Goal: Task Accomplishment & Management: Manage account settings

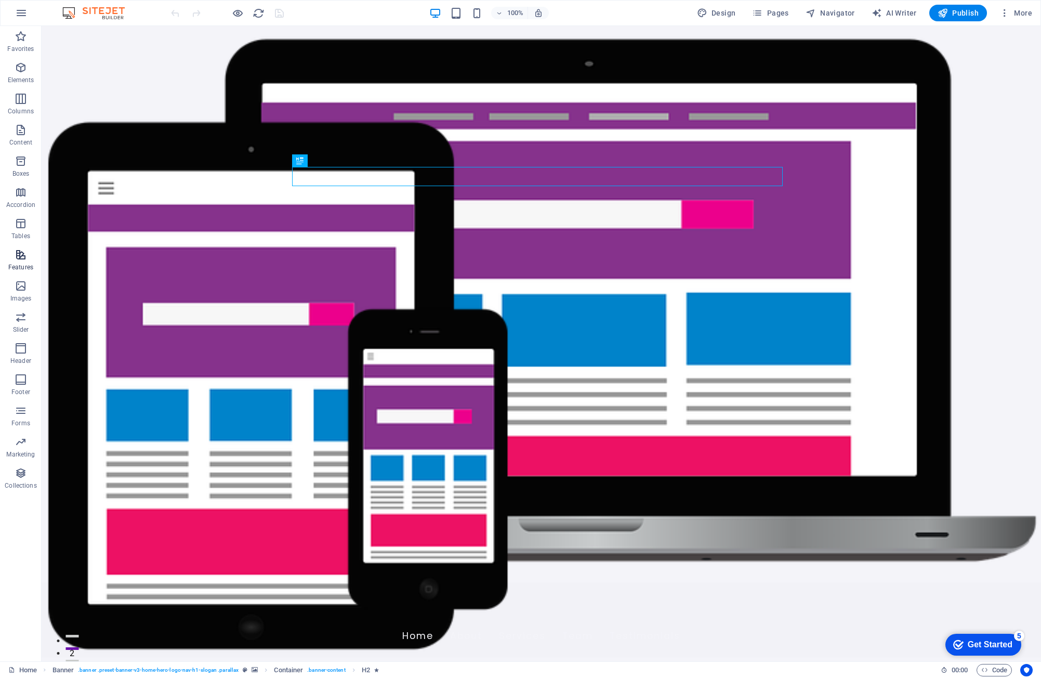
click at [23, 260] on icon "button" at bounding box center [21, 254] width 12 height 12
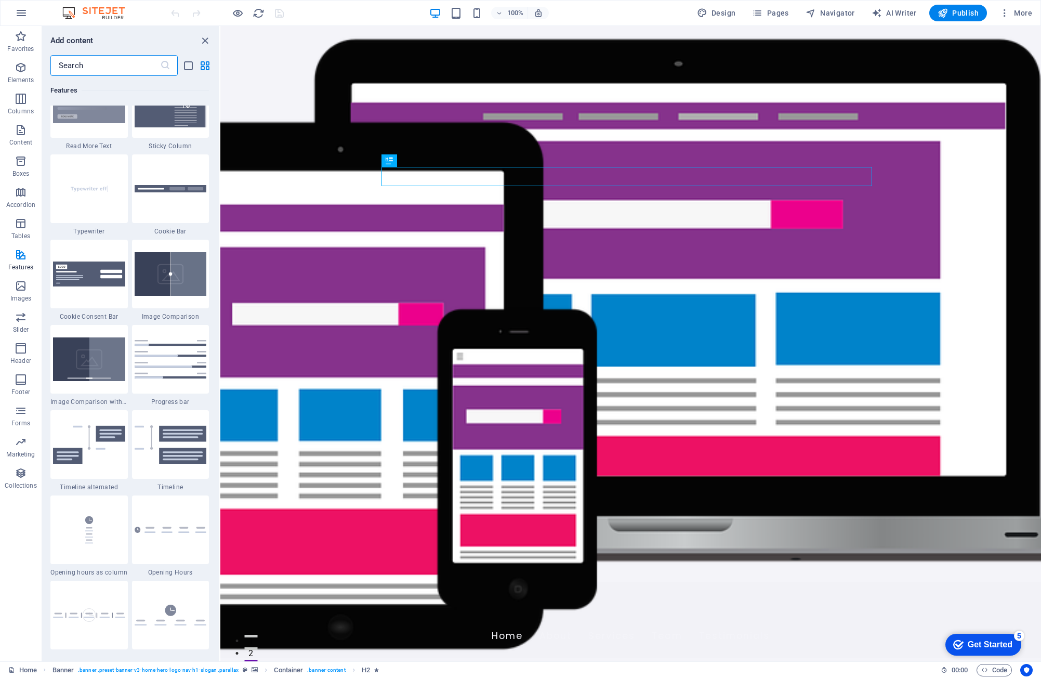
scroll to position [4103, 0]
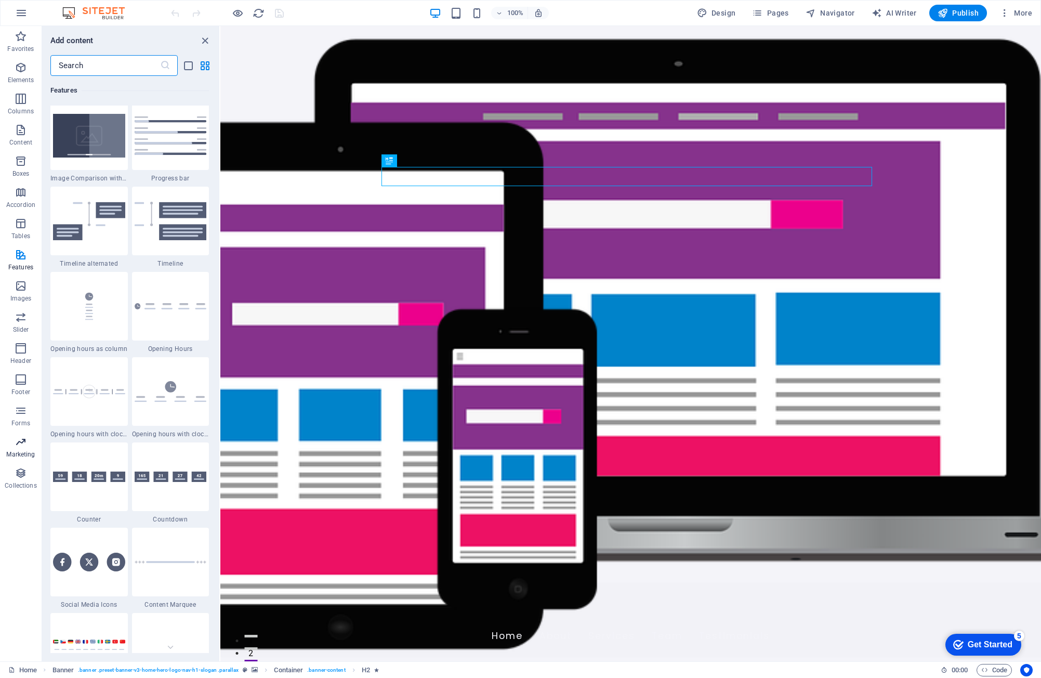
click at [23, 450] on p "Marketing" at bounding box center [20, 454] width 29 height 8
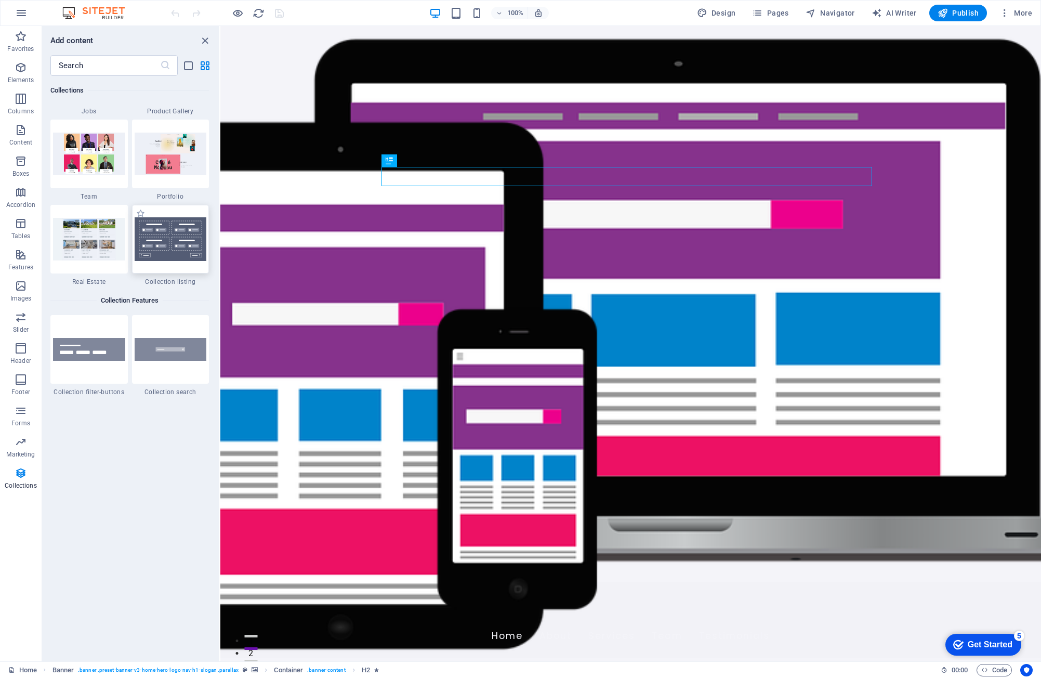
scroll to position [9712, 0]
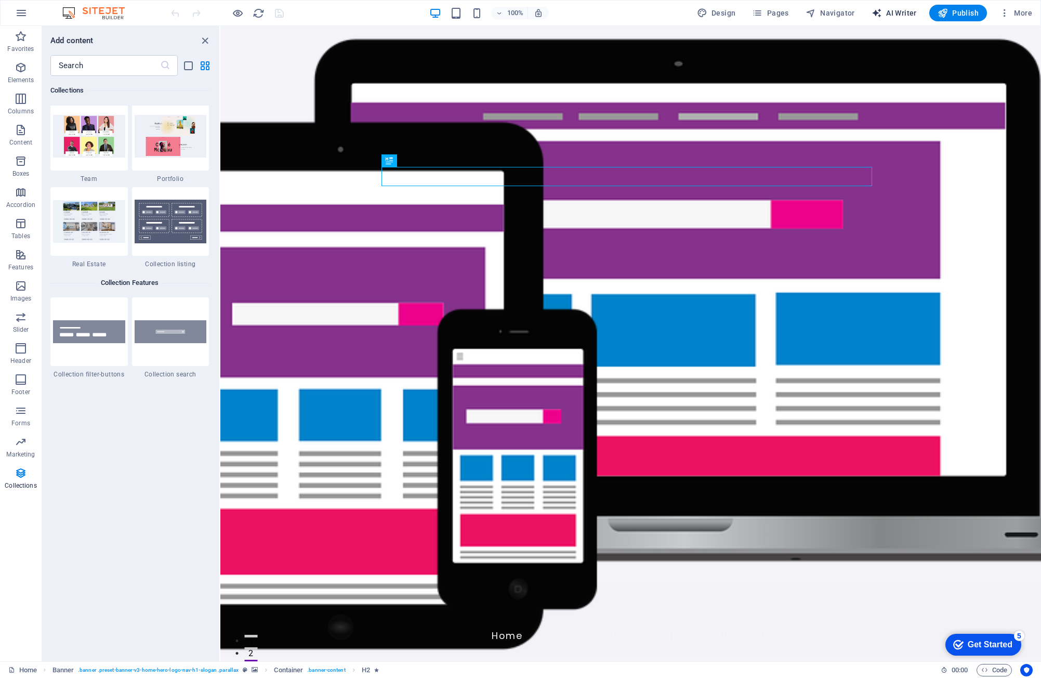
click at [888, 15] on span "AI Writer" at bounding box center [893, 13] width 45 height 10
select select "English"
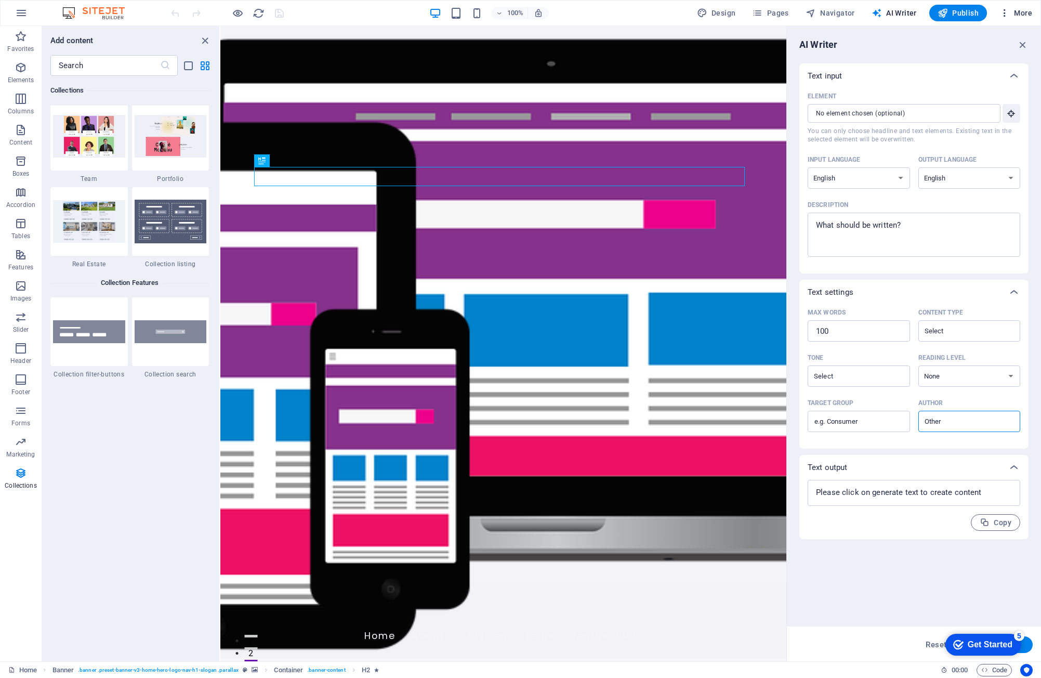
click at [1016, 15] on span "More" at bounding box center [1015, 13] width 33 height 10
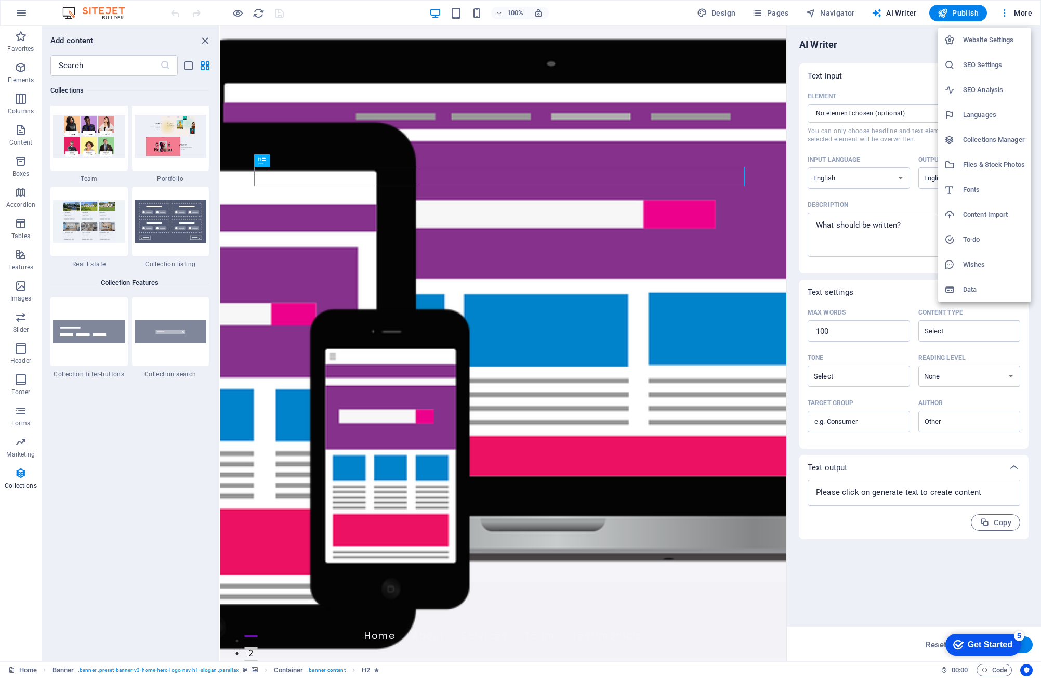
click at [1003, 41] on h6 "Website Settings" at bounding box center [994, 40] width 62 height 12
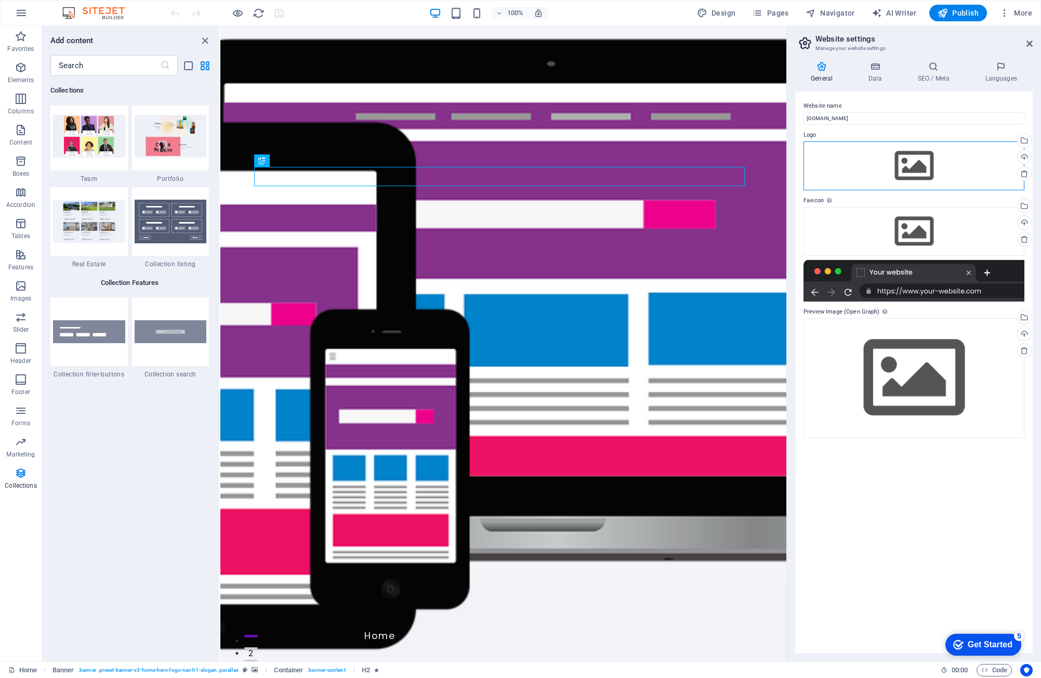
click at [964, 170] on div "Drag files here, click to choose files or select files from Files or our free s…" at bounding box center [913, 165] width 221 height 49
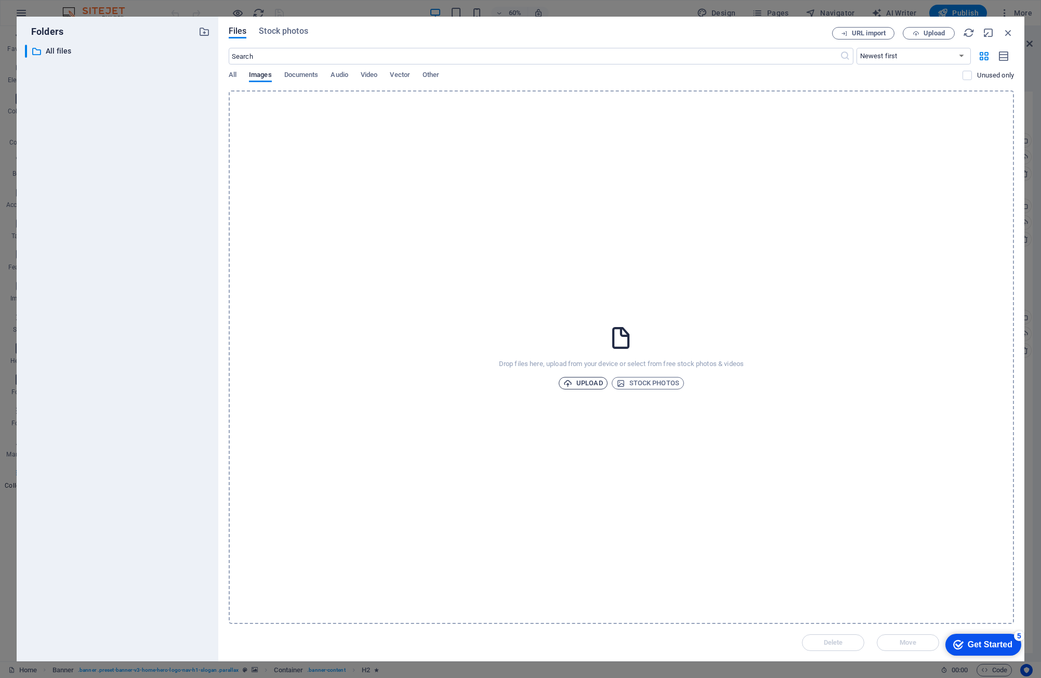
click at [585, 378] on span "Upload" at bounding box center [582, 383] width 39 height 12
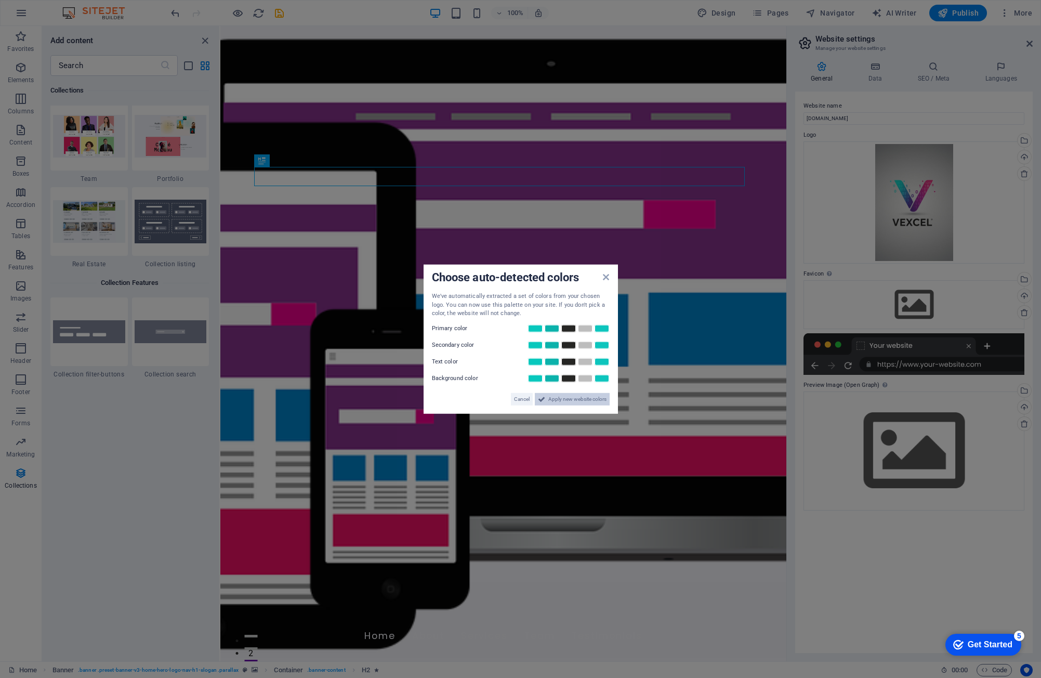
click at [554, 402] on span "Apply new website colors" at bounding box center [577, 398] width 58 height 12
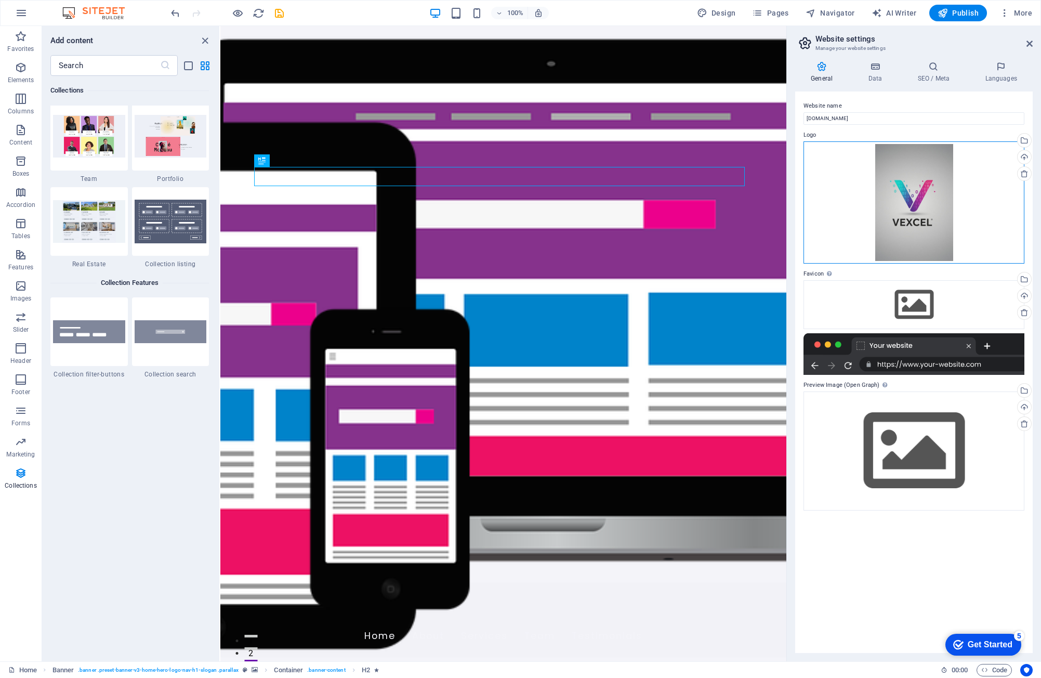
click at [913, 216] on div "Drag files here, click to choose files or select files from Files or our free s…" at bounding box center [913, 202] width 221 height 122
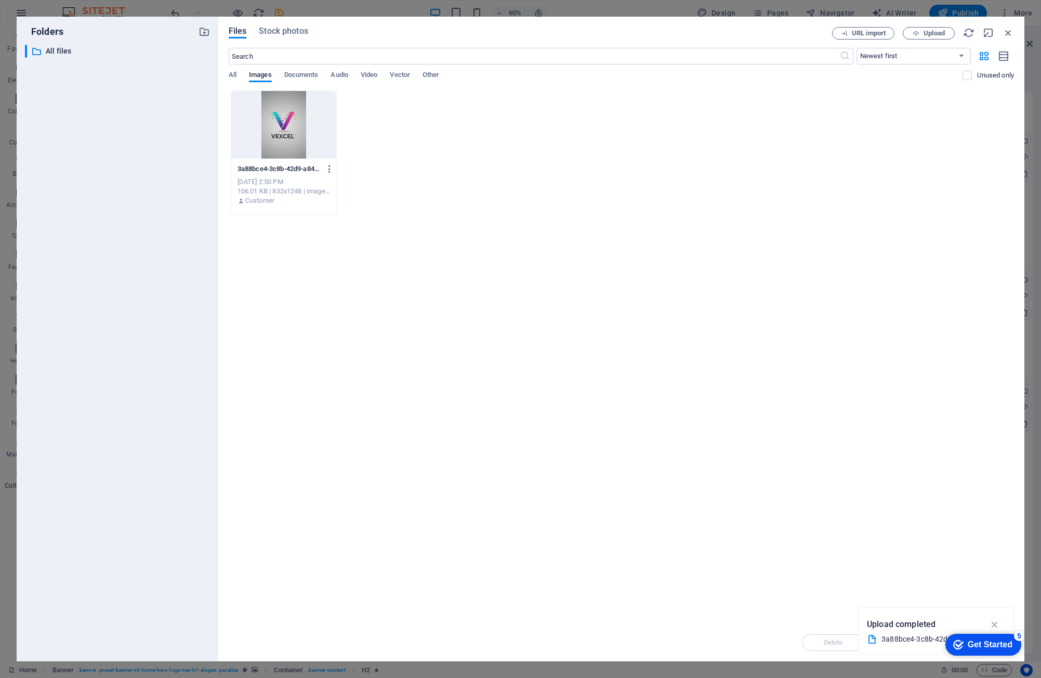
click at [326, 166] on icon "button" at bounding box center [330, 168] width 10 height 9
click at [529, 234] on div at bounding box center [520, 339] width 1041 height 678
click at [288, 114] on div at bounding box center [283, 125] width 105 height 68
click at [288, 114] on div "1" at bounding box center [283, 125] width 105 height 68
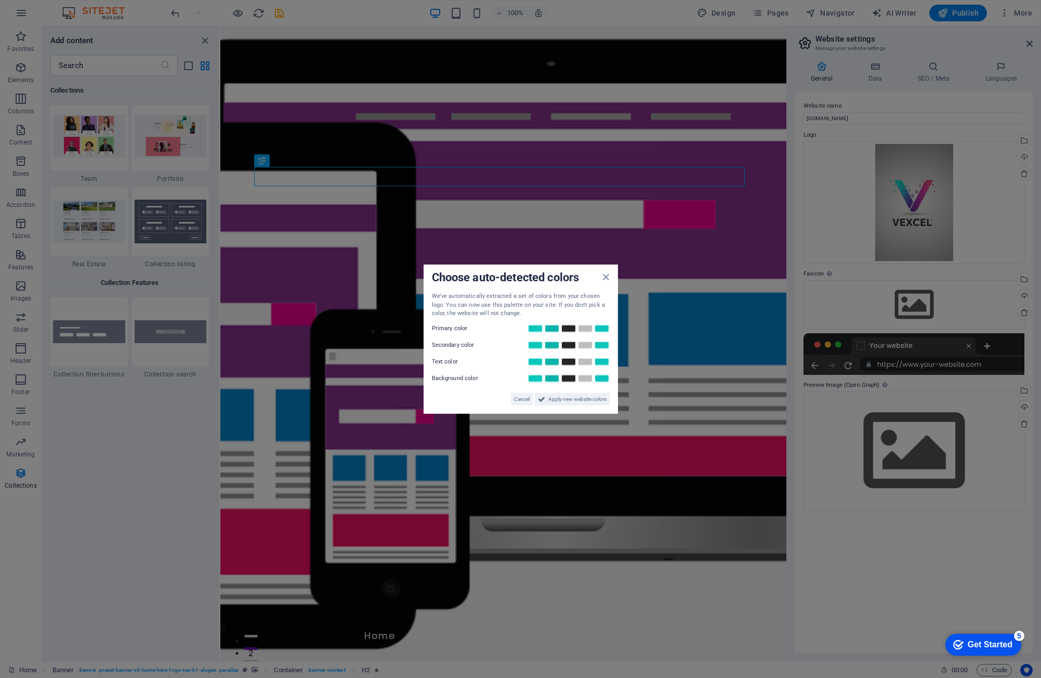
click at [602, 277] on div "Choose auto-detected colors" at bounding box center [521, 278] width 178 height 11
click at [607, 274] on icon at bounding box center [606, 277] width 6 height 8
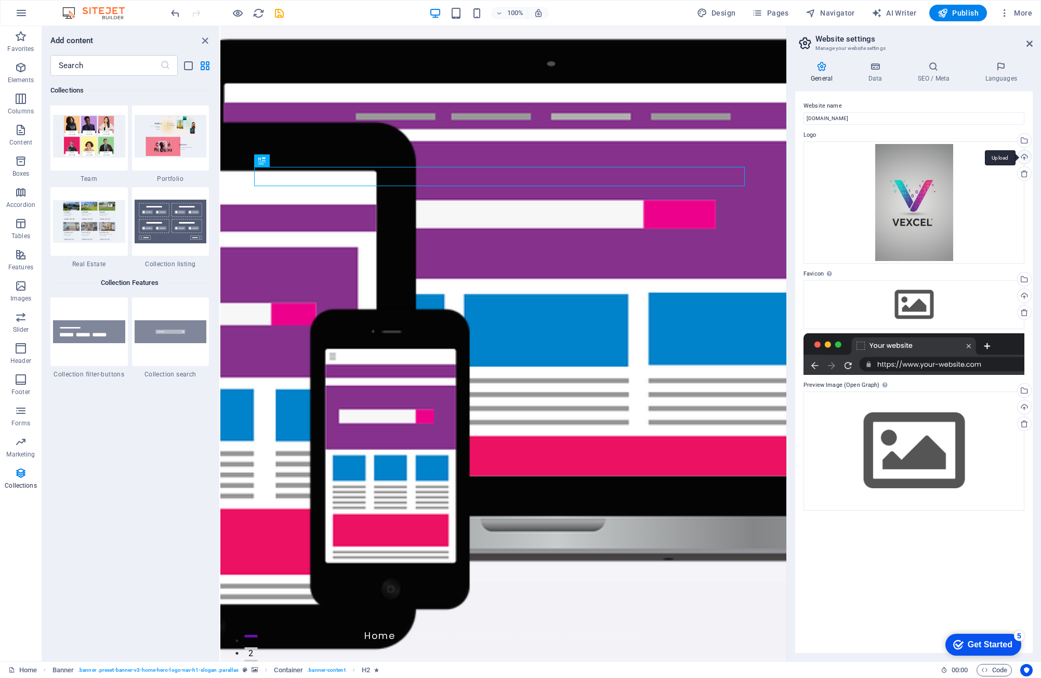
click at [1021, 157] on div "Upload" at bounding box center [1023, 158] width 16 height 16
click at [1029, 42] on icon at bounding box center [1029, 43] width 6 height 8
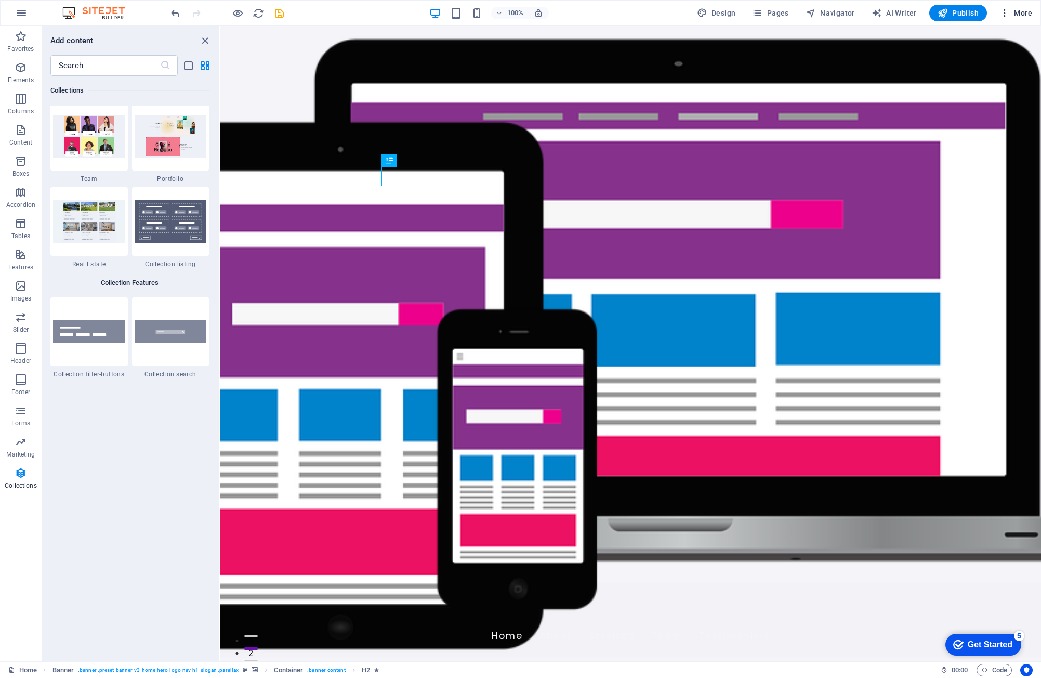
click at [1018, 16] on span "More" at bounding box center [1015, 13] width 33 height 10
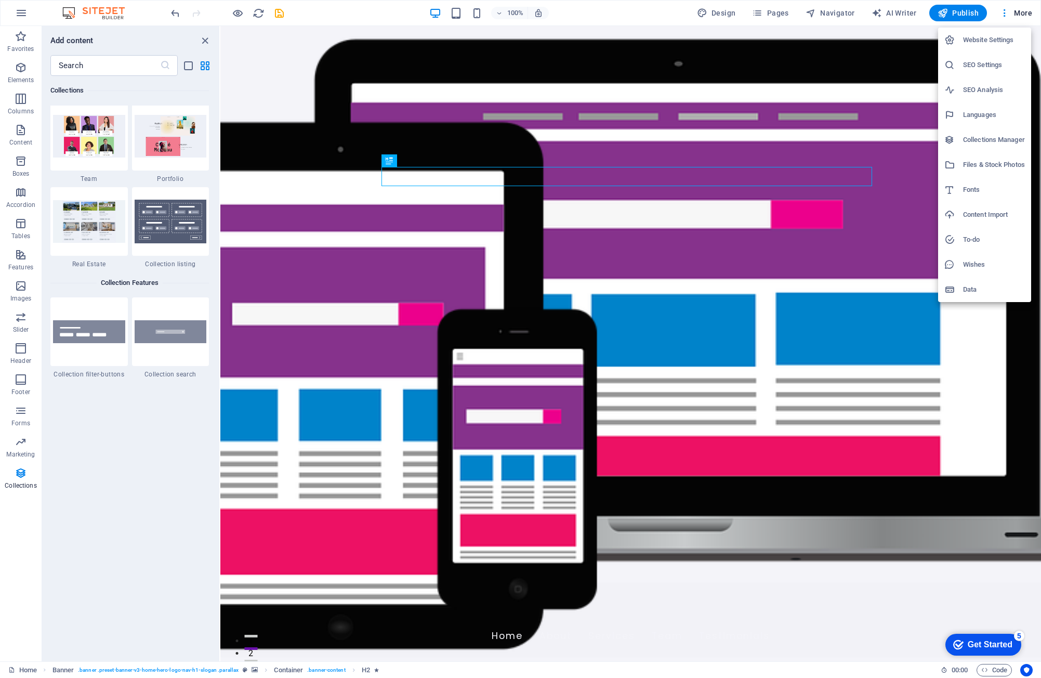
click at [983, 61] on h6 "SEO Settings" at bounding box center [994, 65] width 62 height 12
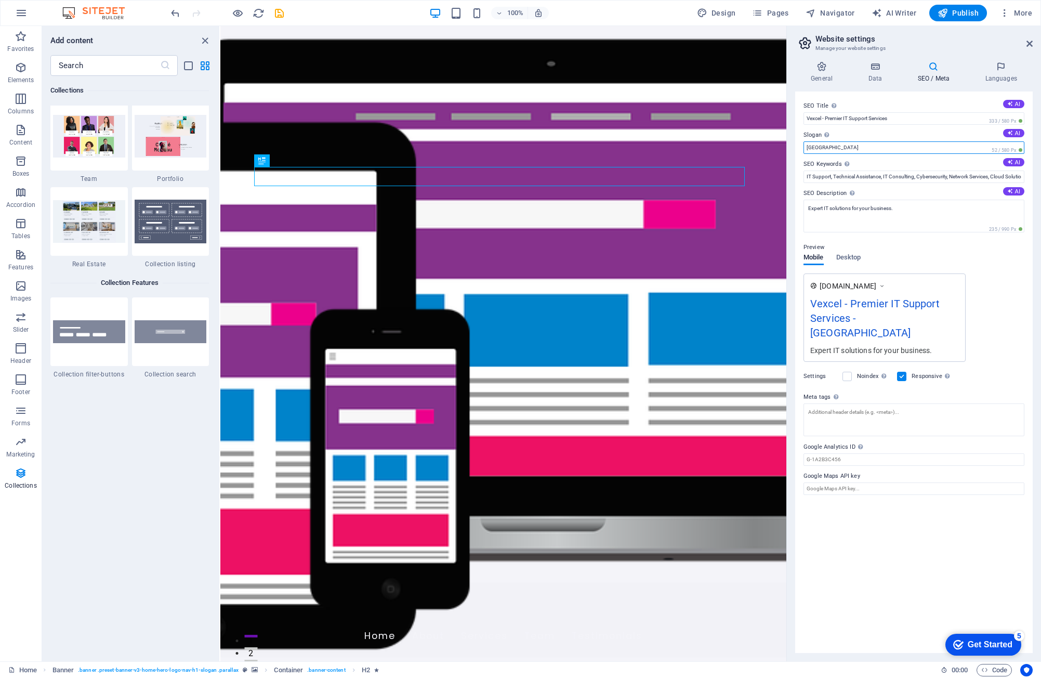
click at [910, 152] on input "[GEOGRAPHIC_DATA]" at bounding box center [913, 147] width 221 height 12
drag, startPoint x: 1130, startPoint y: 178, endPoint x: 769, endPoint y: 157, distance: 361.8
click at [1008, 134] on icon at bounding box center [1010, 133] width 6 height 6
click at [842, 148] on input "[GEOGRAPHIC_DATA]" at bounding box center [913, 147] width 221 height 12
drag, startPoint x: 1067, startPoint y: 173, endPoint x: 784, endPoint y: 149, distance: 284.2
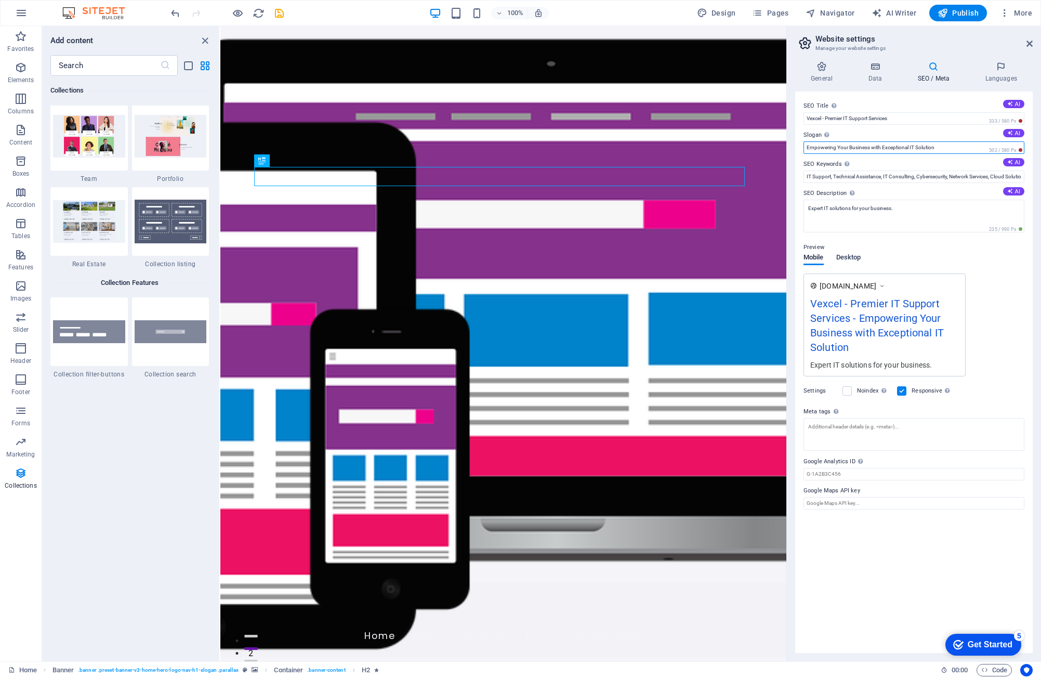
type input "Empowering Your Business with Exceptional IT Solution"
click at [850, 259] on span "Desktop" at bounding box center [848, 258] width 25 height 15
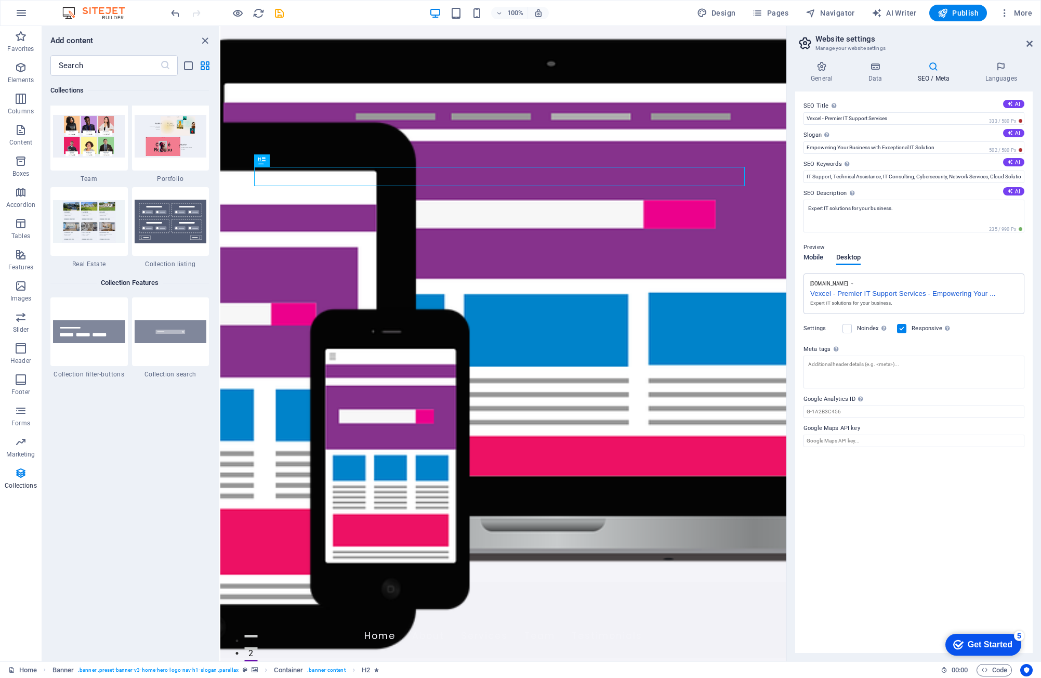
click at [819, 260] on span "Mobile" at bounding box center [813, 258] width 20 height 15
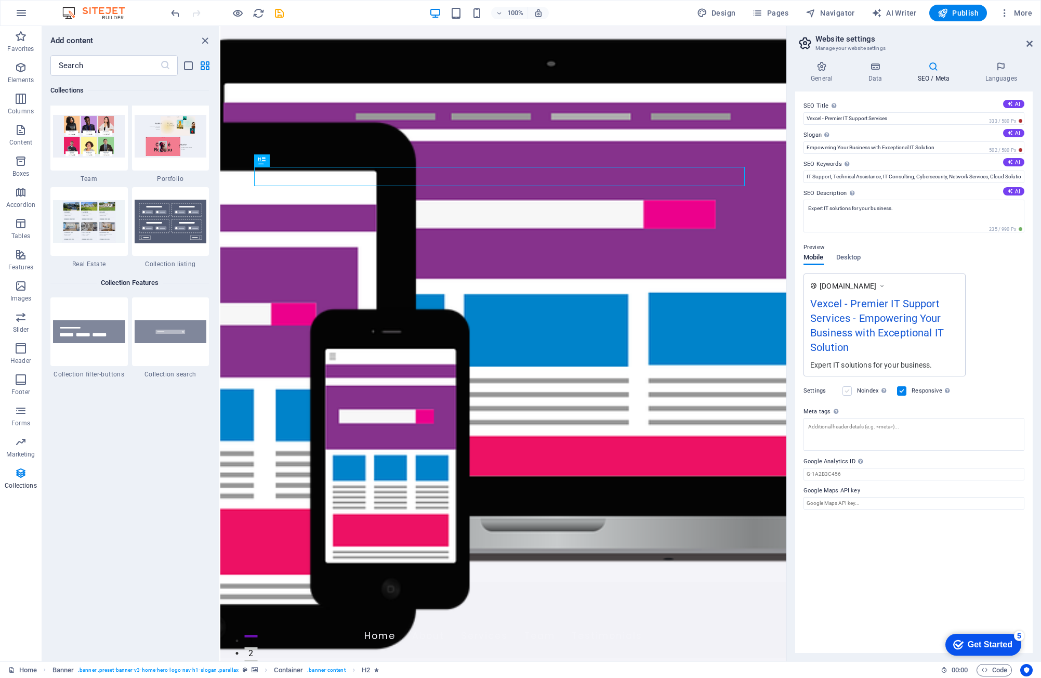
click at [849, 393] on label at bounding box center [846, 390] width 9 height 9
click at [0, 0] on input "Noindex Instruct search engines to exclude this website from search results." at bounding box center [0, 0] width 0 height 0
click at [849, 393] on label at bounding box center [846, 390] width 9 height 9
click at [0, 0] on input "Noindex Instruct search engines to exclude this website from search results." at bounding box center [0, 0] width 0 height 0
click at [988, 75] on h4 "Languages" at bounding box center [1000, 72] width 63 height 22
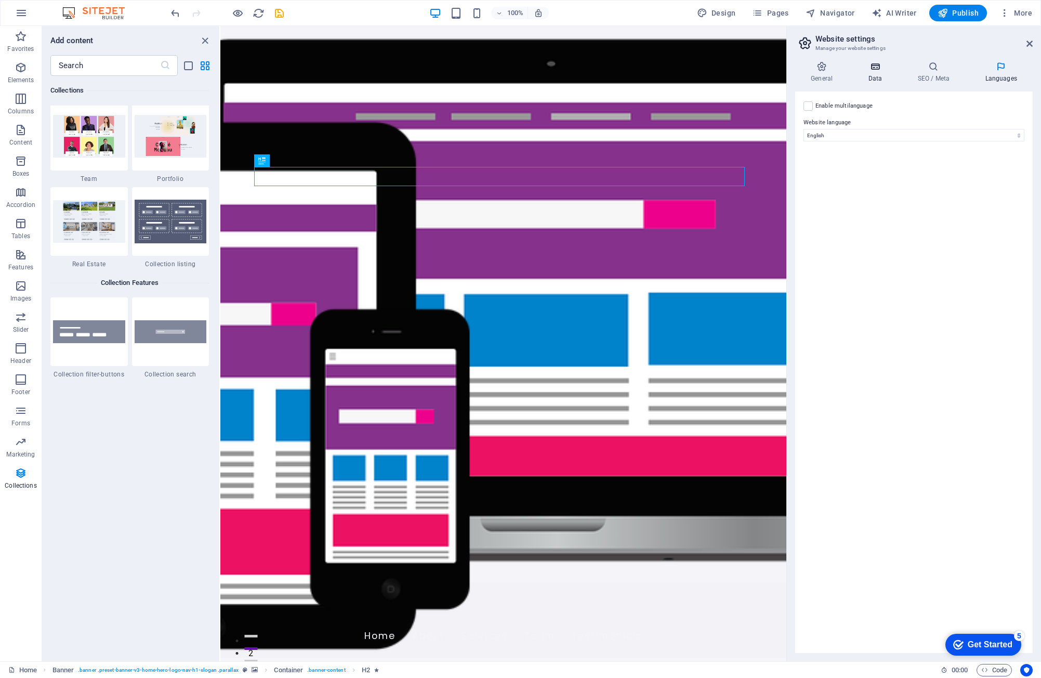
click at [880, 76] on h4 "Data" at bounding box center [876, 72] width 49 height 22
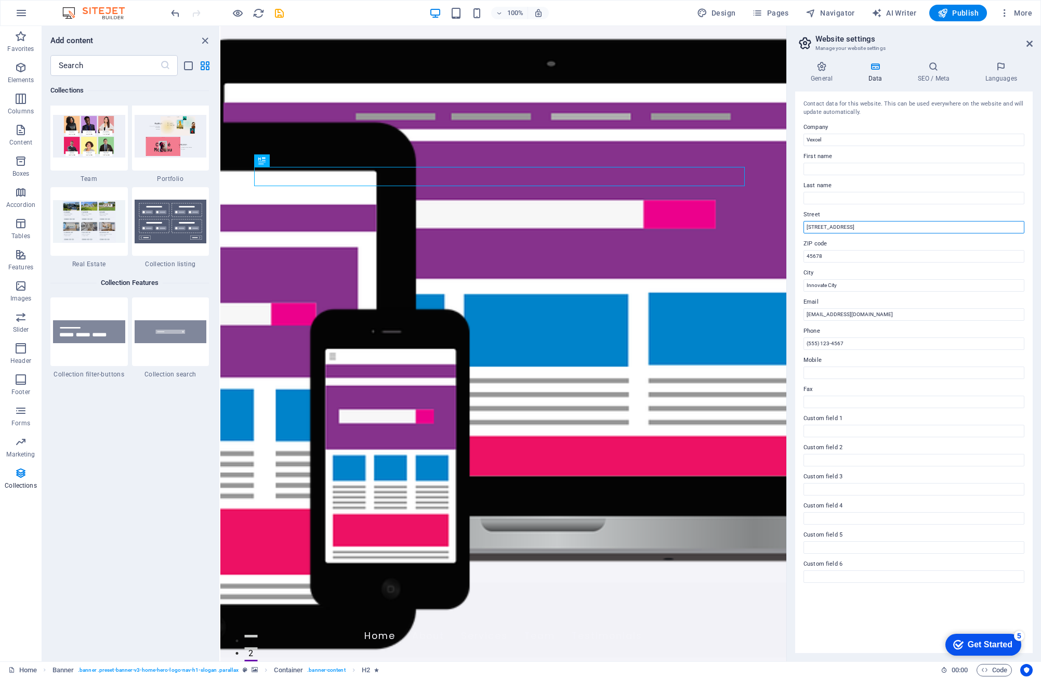
click at [869, 227] on input "[STREET_ADDRESS]" at bounding box center [913, 227] width 221 height 12
drag, startPoint x: 1089, startPoint y: 253, endPoint x: 767, endPoint y: 222, distance: 324.1
drag, startPoint x: 1060, startPoint y: 284, endPoint x: 785, endPoint y: 257, distance: 276.7
type input "0369"
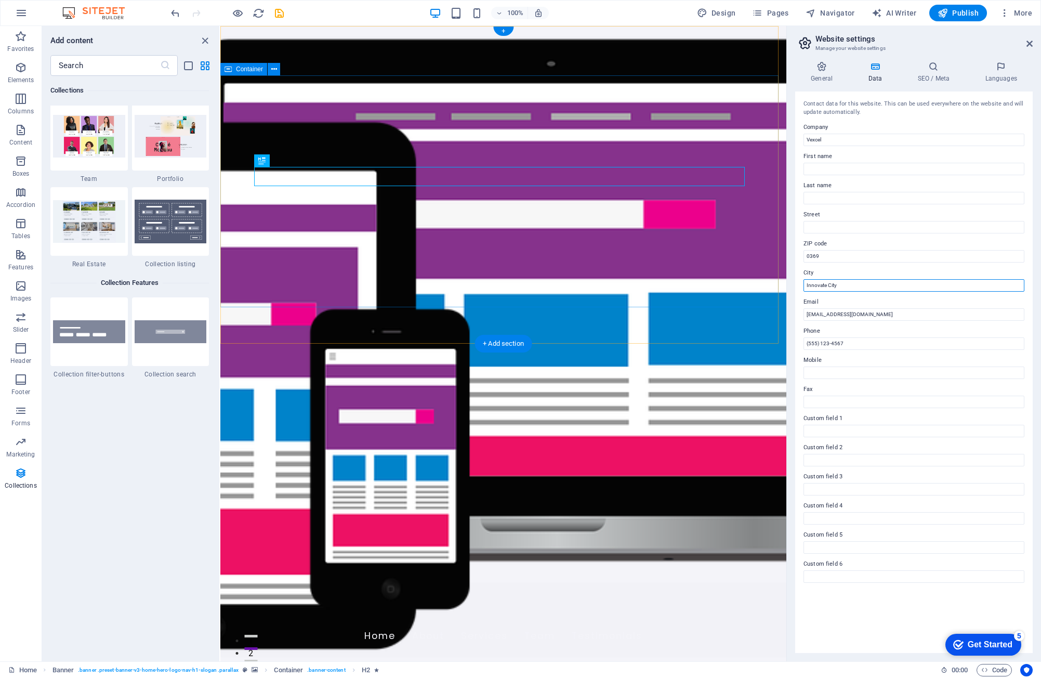
drag, startPoint x: 1092, startPoint y: 315, endPoint x: 758, endPoint y: 282, distance: 335.2
type input "[GEOGRAPHIC_DATA]"
click at [870, 346] on input "(555) 123-4567" at bounding box center [913, 343] width 221 height 12
drag, startPoint x: 870, startPoint y: 346, endPoint x: 791, endPoint y: 329, distance: 81.1
click at [791, 329] on div "General Data SEO / Meta Languages Website name [DOMAIN_NAME] Logo Drag files he…" at bounding box center [914, 357] width 254 height 608
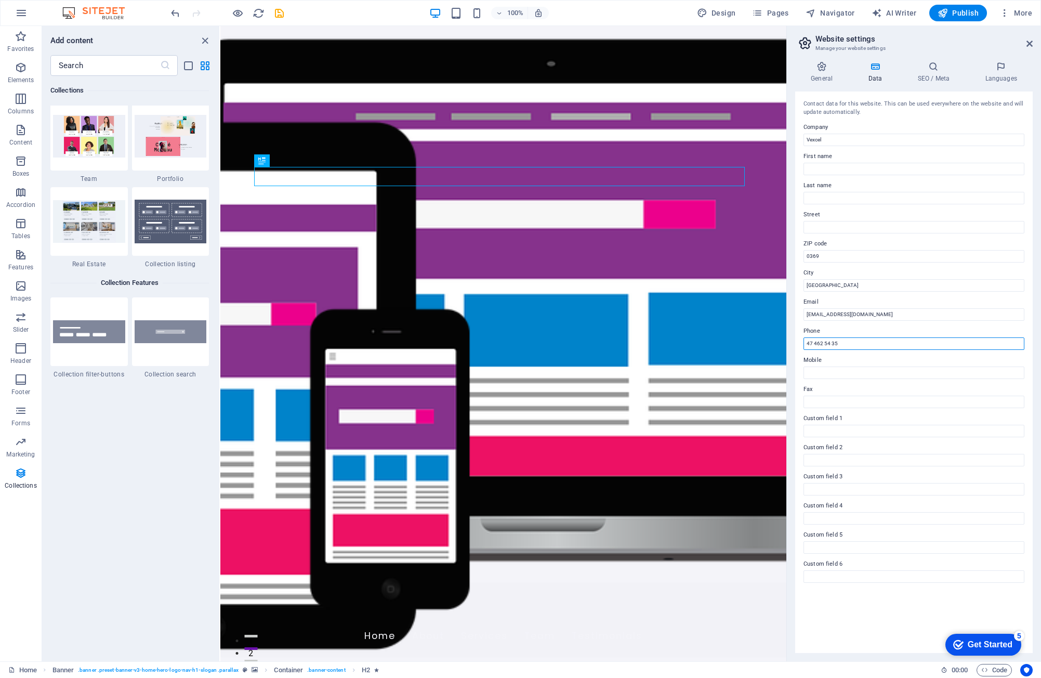
type input "47 462 54 355"
drag, startPoint x: 1085, startPoint y: 372, endPoint x: 783, endPoint y: 343, distance: 303.3
click at [840, 374] on input "Mobile" at bounding box center [913, 372] width 221 height 12
paste input "47 462 54 355"
type input "47 462 54 355"
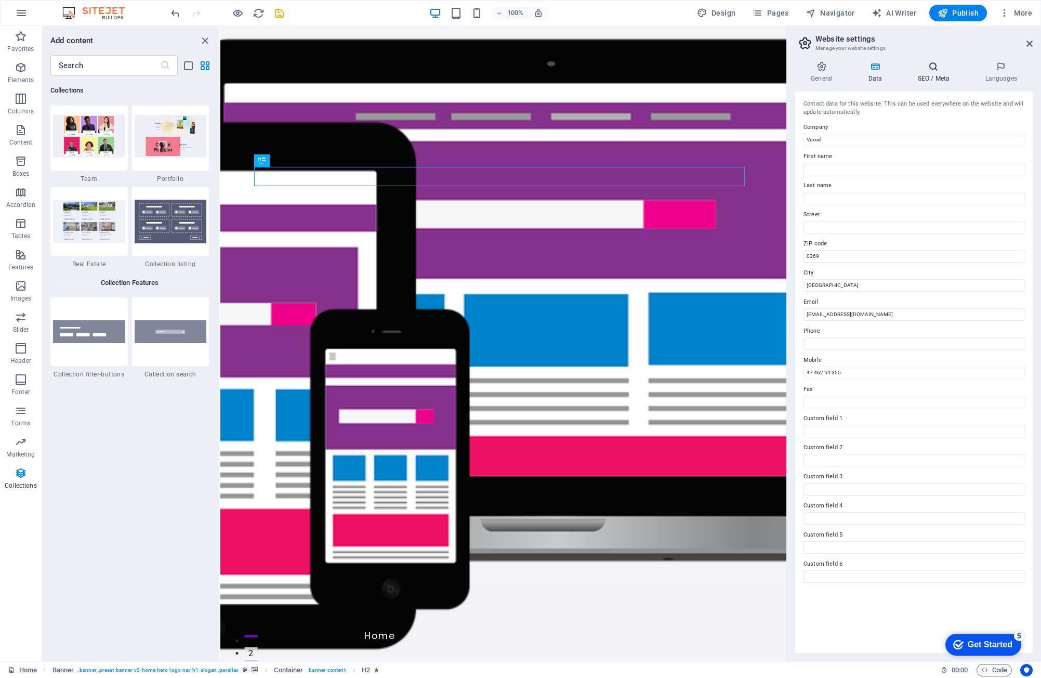
click at [931, 71] on icon at bounding box center [933, 66] width 63 height 10
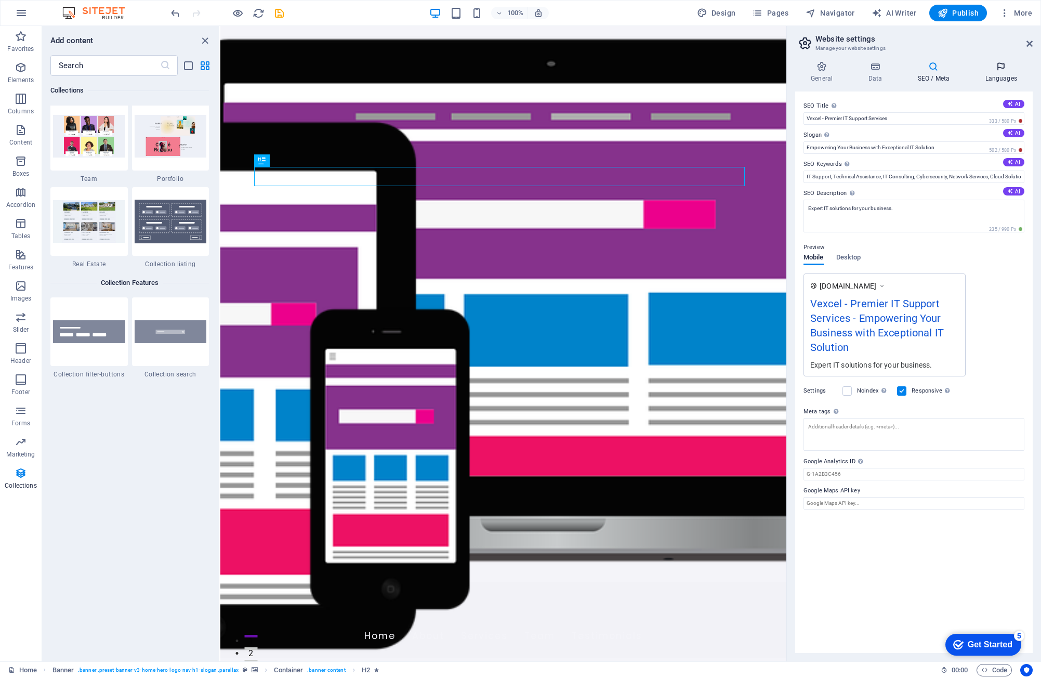
click at [1003, 78] on h4 "Languages" at bounding box center [1000, 72] width 63 height 22
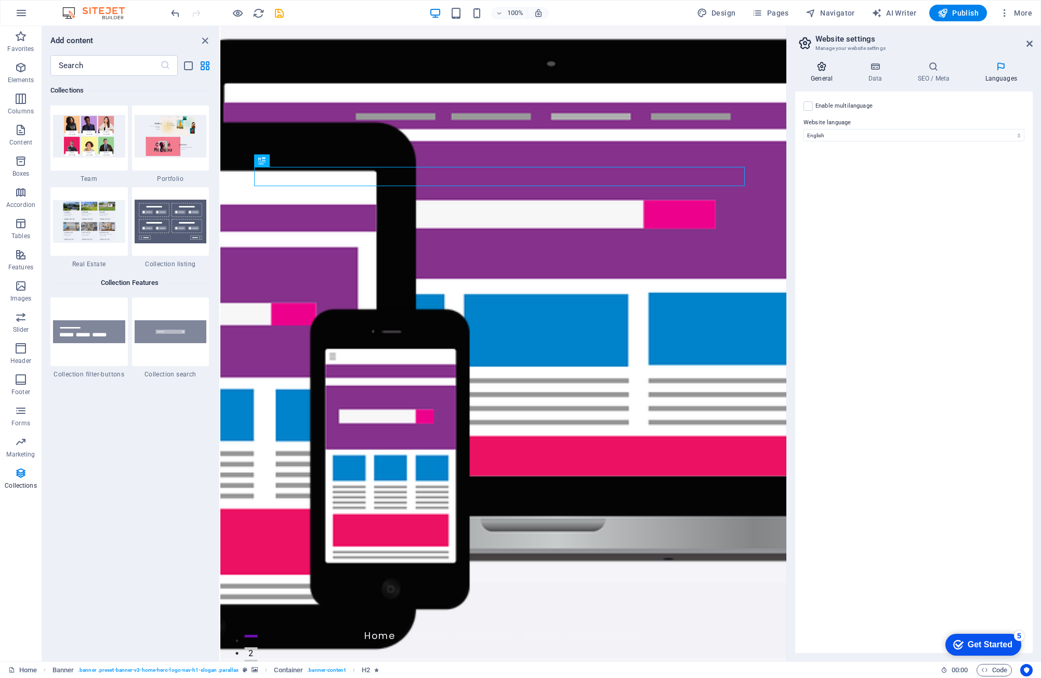
click at [818, 68] on icon at bounding box center [821, 66] width 53 height 10
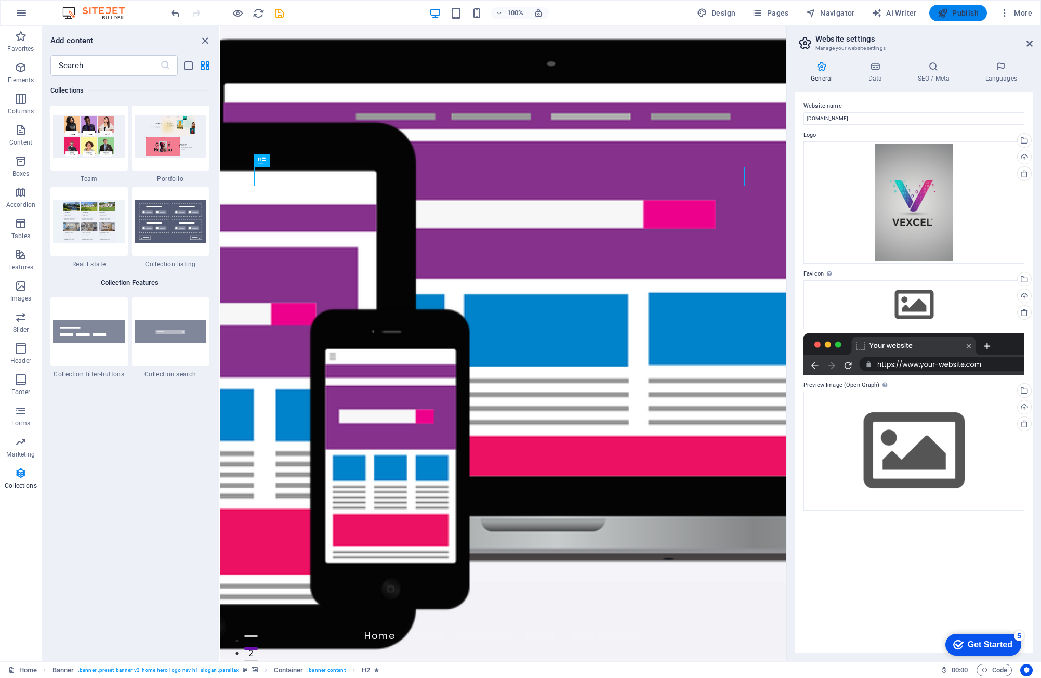
click at [953, 12] on span "Publish" at bounding box center [957, 13] width 41 height 10
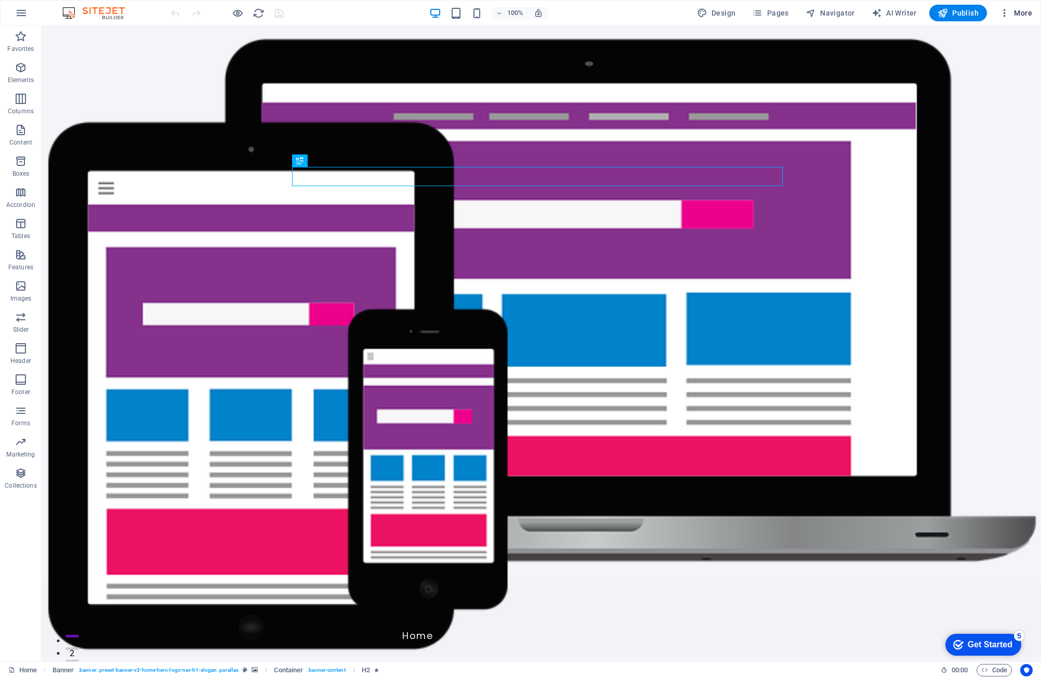
click at [1027, 10] on span "More" at bounding box center [1015, 13] width 33 height 10
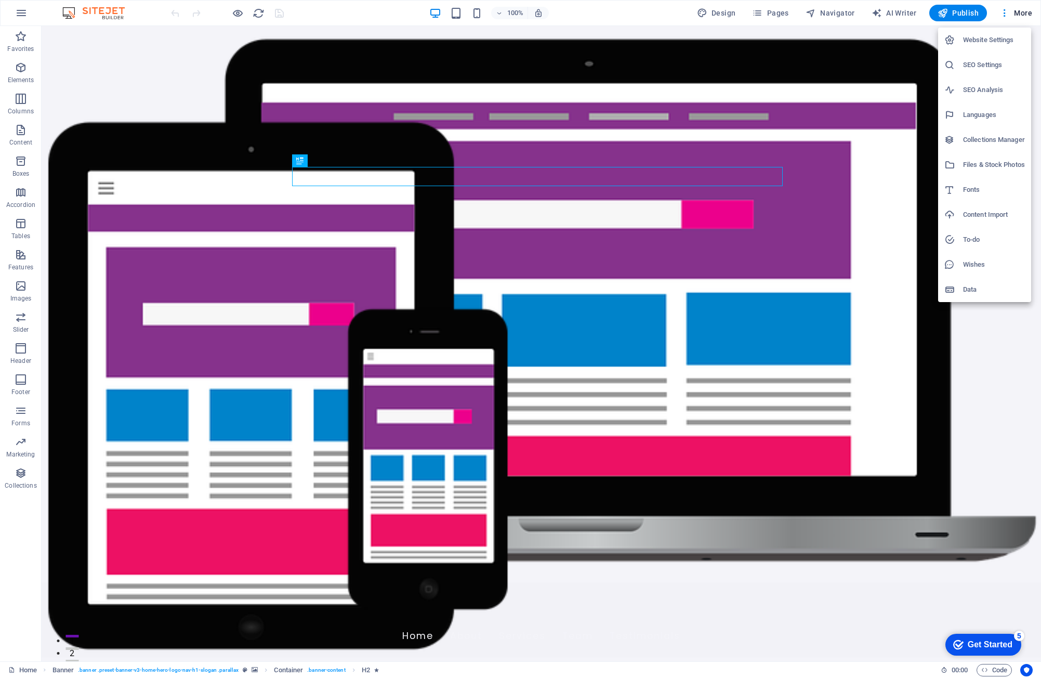
click at [971, 41] on h6 "Website Settings" at bounding box center [994, 40] width 62 height 12
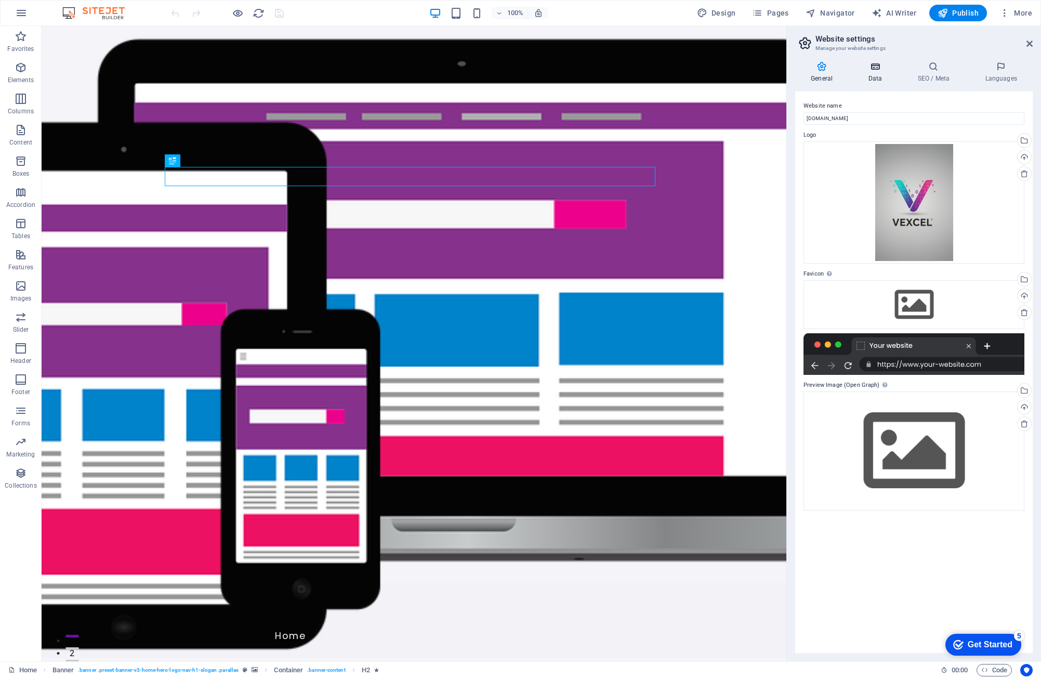
click at [872, 76] on h4 "Data" at bounding box center [876, 72] width 49 height 22
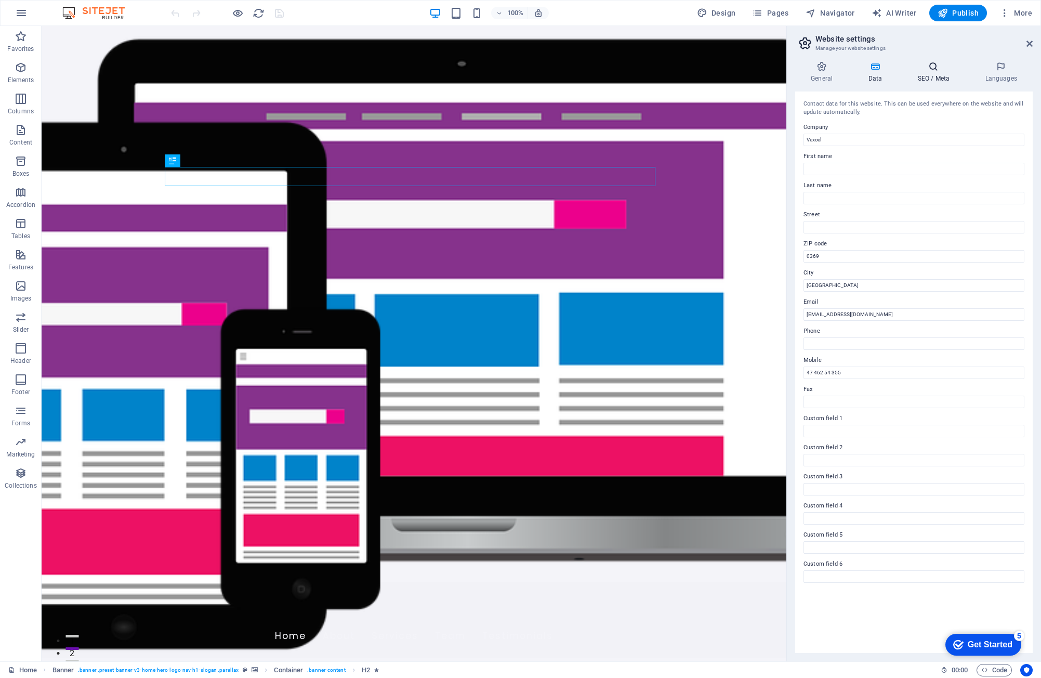
click at [927, 68] on icon at bounding box center [933, 66] width 63 height 10
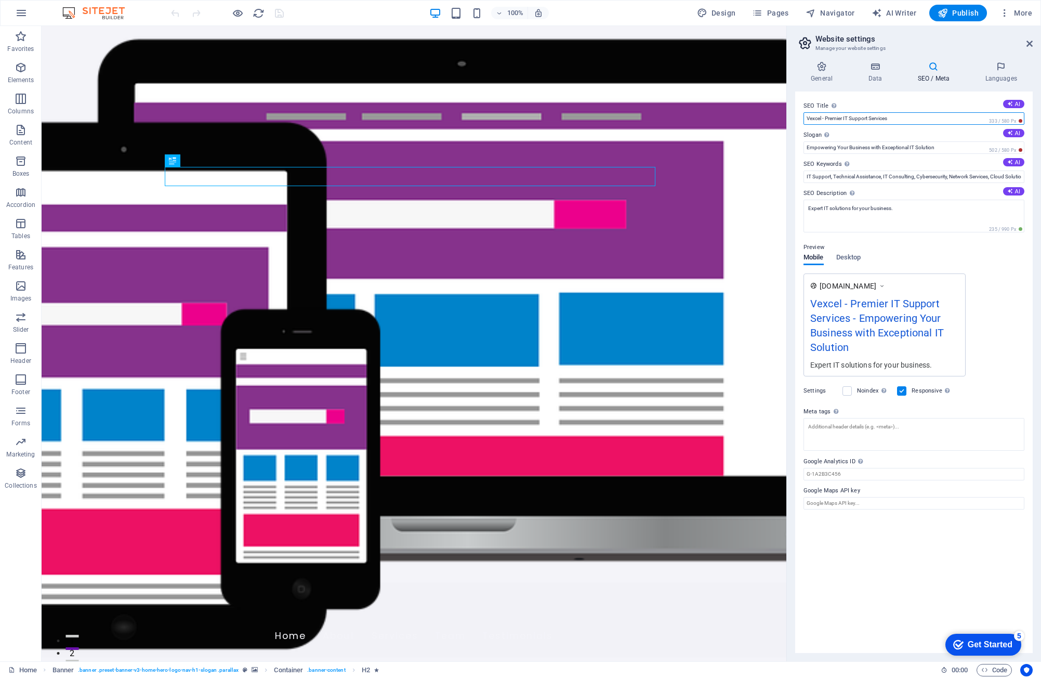
click at [849, 119] on input "Vexcel - Premier IT Support Services" at bounding box center [913, 118] width 221 height 12
drag, startPoint x: 865, startPoint y: 119, endPoint x: 857, endPoint y: 136, distance: 19.1
click at [844, 120] on input "Vexcel - Premier Support Services" at bounding box center [913, 118] width 221 height 12
drag, startPoint x: 823, startPoint y: 117, endPoint x: 924, endPoint y: 118, distance: 101.3
click at [924, 118] on input "Vexcel - Premier Solution Services" at bounding box center [913, 118] width 221 height 12
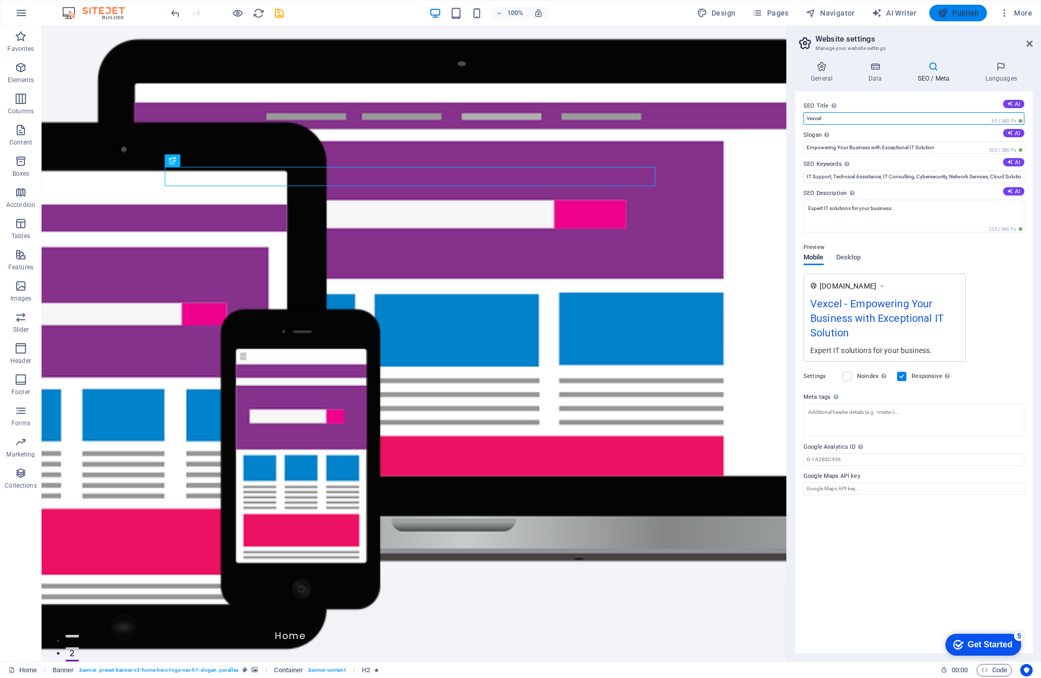
type input "Vexcel"
click at [952, 6] on button "Publish" at bounding box center [958, 13] width 58 height 17
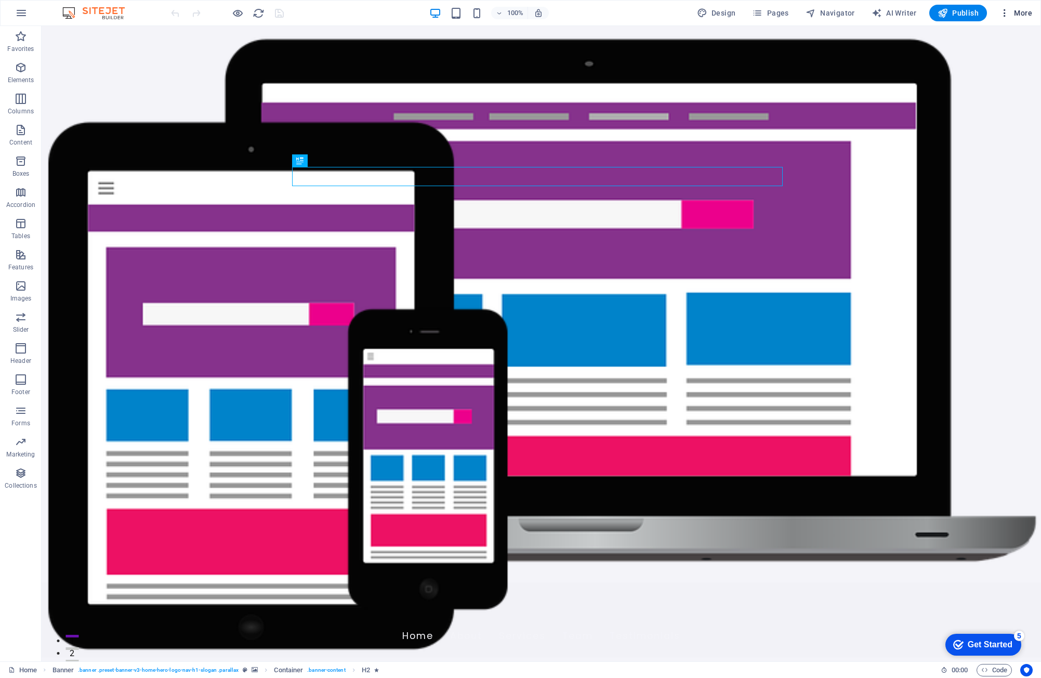
click at [1028, 9] on span "More" at bounding box center [1015, 13] width 33 height 10
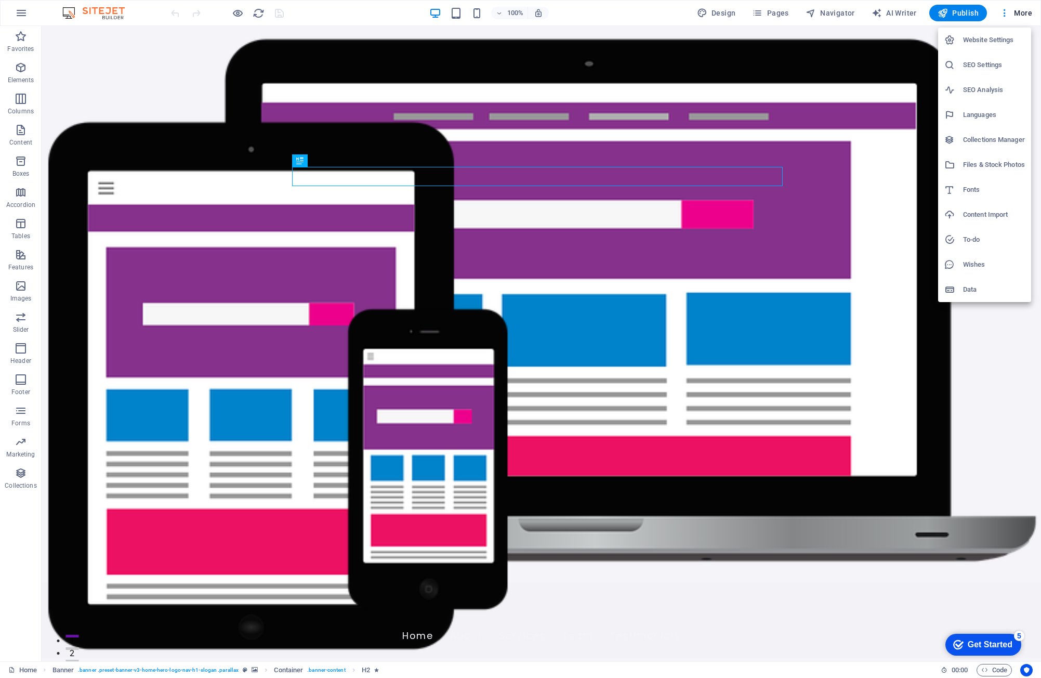
click at [989, 44] on h6 "Website Settings" at bounding box center [994, 40] width 62 height 12
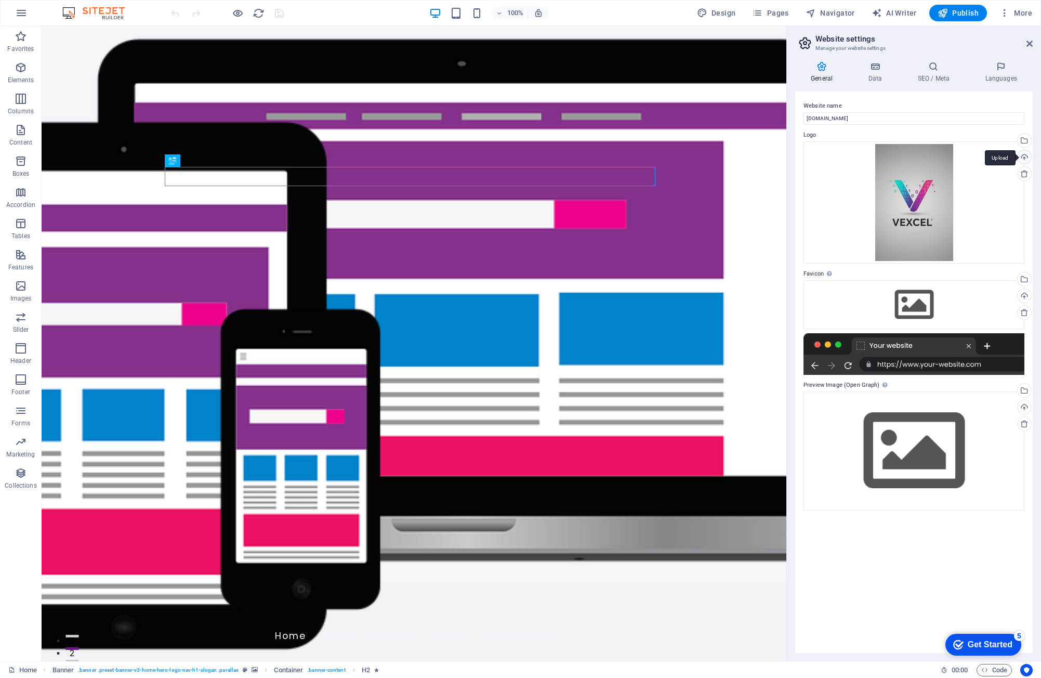
click at [1022, 156] on div "Upload" at bounding box center [1023, 158] width 16 height 16
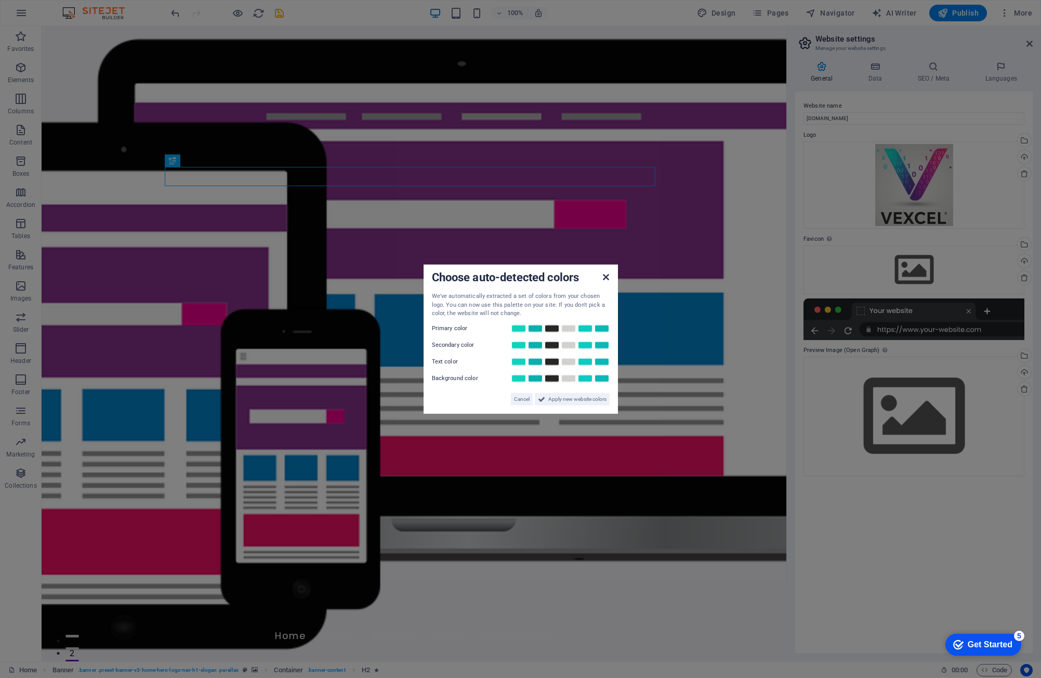
drag, startPoint x: 607, startPoint y: 278, endPoint x: 695, endPoint y: 306, distance: 92.5
click at [607, 278] on icon at bounding box center [606, 277] width 6 height 8
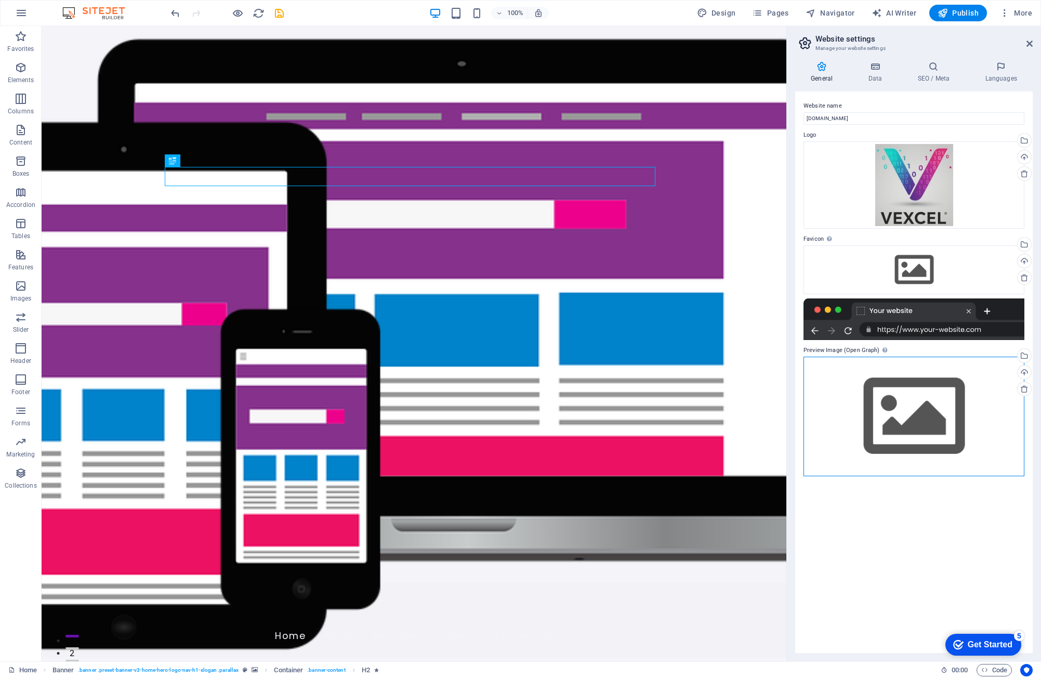
click at [997, 411] on div "Drag files here, click to choose files or select files from Files or our free s…" at bounding box center [913, 415] width 221 height 119
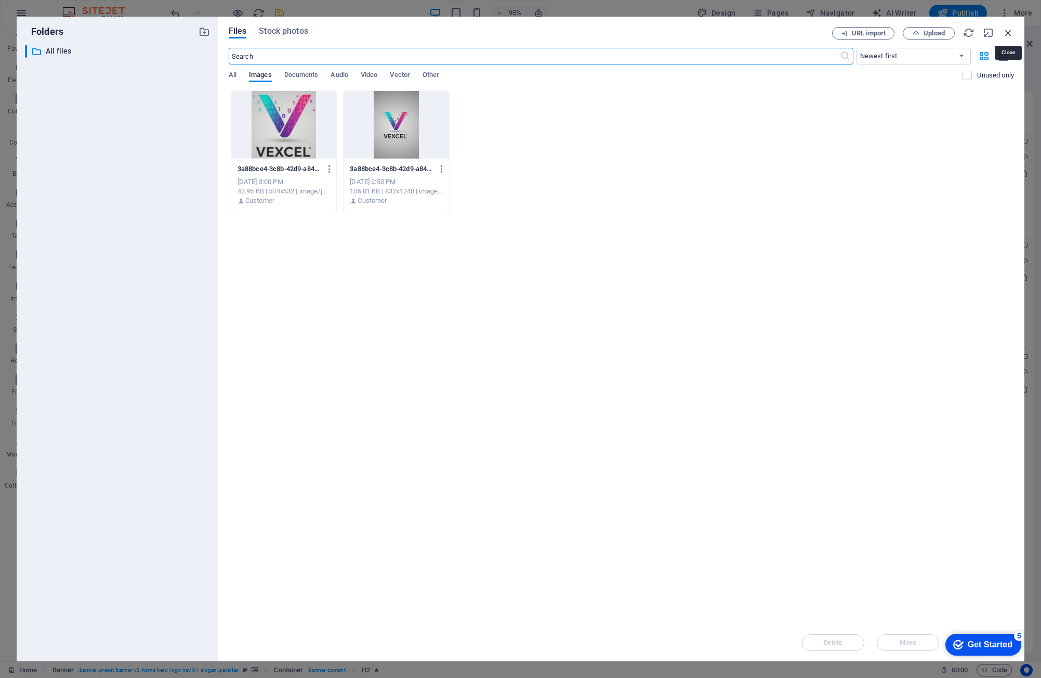
click at [1007, 34] on icon "button" at bounding box center [1007, 32] width 11 height 11
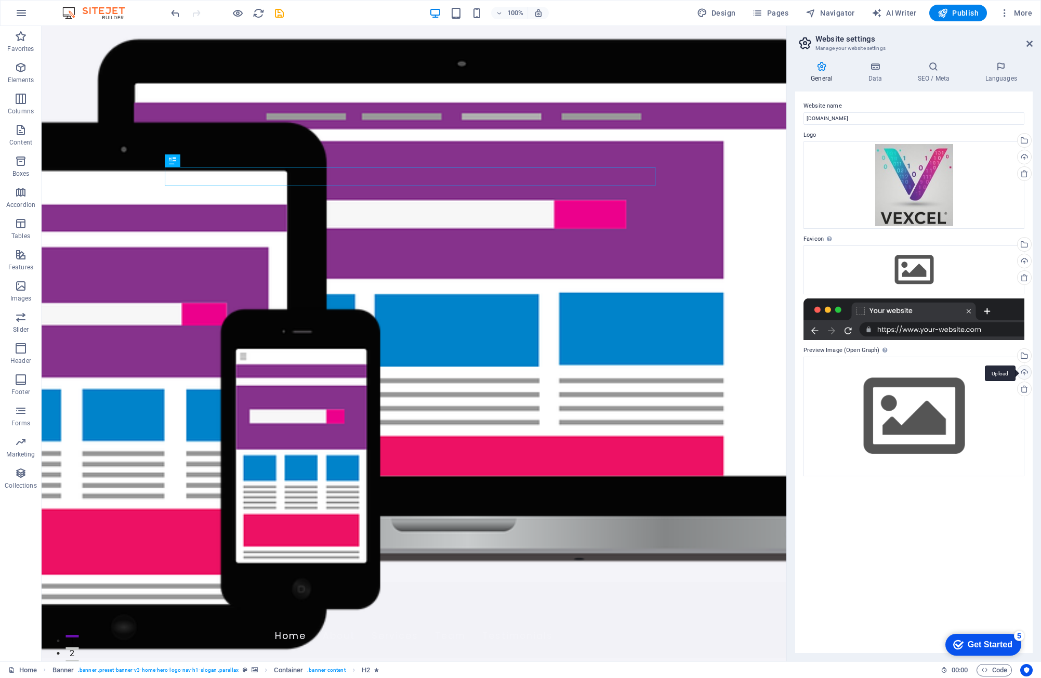
click at [1029, 372] on div "Upload" at bounding box center [1023, 373] width 16 height 16
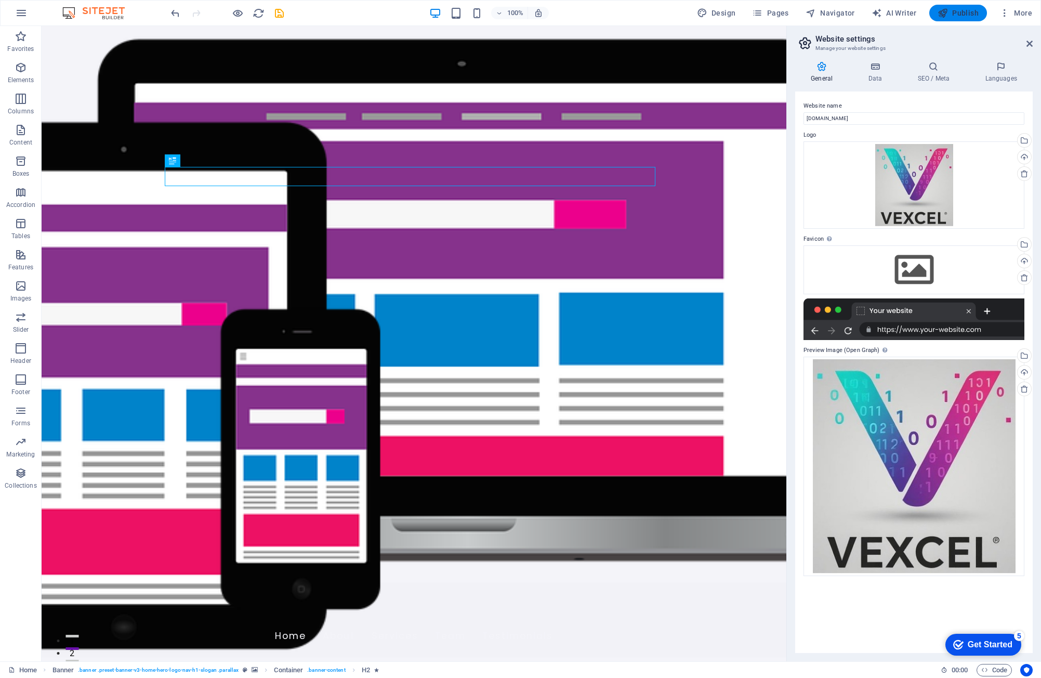
click at [975, 12] on span "Publish" at bounding box center [957, 13] width 41 height 10
